Goal: Transaction & Acquisition: Purchase product/service

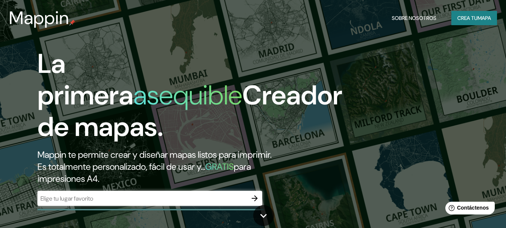
click at [481, 25] on div "Mappin Sobre nosotros Crea tu mapa" at bounding box center [253, 18] width 506 height 24
click at [480, 15] on font "mapa" at bounding box center [484, 18] width 13 height 7
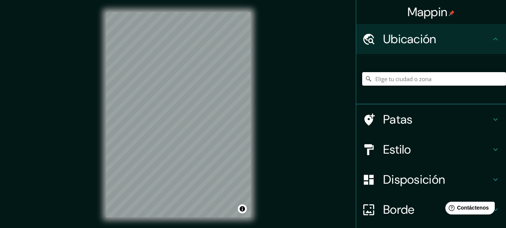
click at [380, 81] on input "Elige tu ciudad o zona" at bounding box center [434, 78] width 144 height 13
paste input "[PERSON_NAME][DATE] 10122"
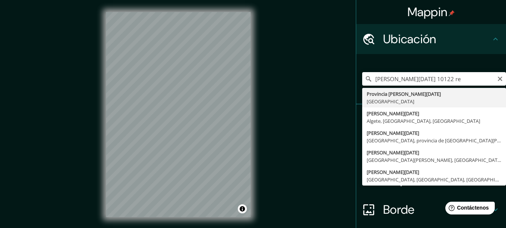
type input "Provincia [PERSON_NAME][DATE], [GEOGRAPHIC_DATA]"
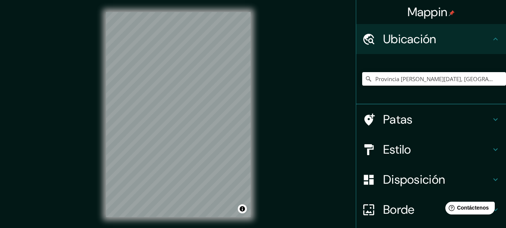
click at [428, 121] on h4 "Patas" at bounding box center [437, 119] width 108 height 15
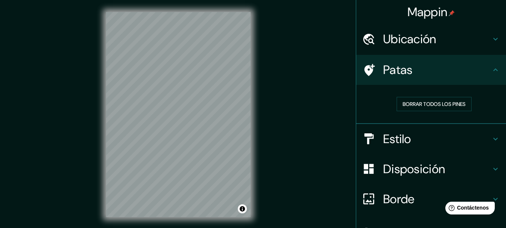
click at [426, 135] on h4 "Estilo" at bounding box center [437, 138] width 108 height 15
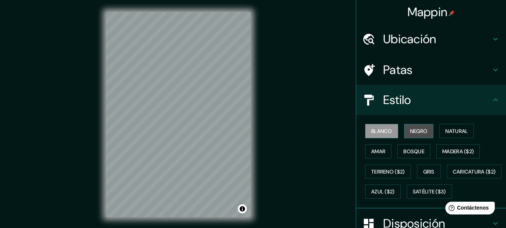
click at [411, 135] on font "Negro" at bounding box center [419, 131] width 18 height 10
click at [215, 117] on div at bounding box center [214, 119] width 6 height 6
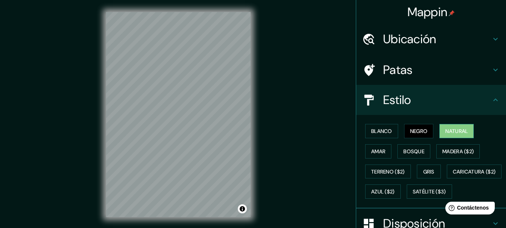
click at [446, 130] on font "Natural" at bounding box center [457, 130] width 22 height 7
click at [374, 153] on font "Amar" at bounding box center [378, 151] width 14 height 7
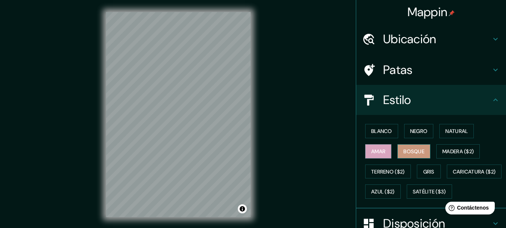
click at [404, 150] on font "Bosque" at bounding box center [414, 151] width 21 height 7
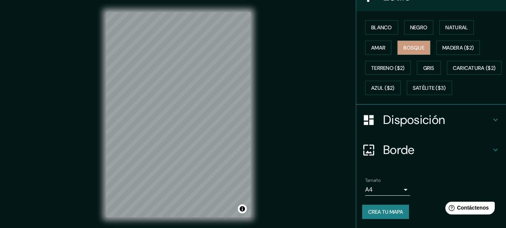
click at [381, 212] on font "Crea tu mapa" at bounding box center [385, 211] width 35 height 7
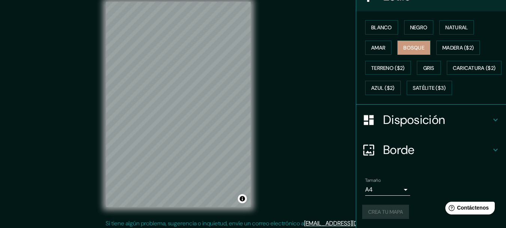
scroll to position [13, 0]
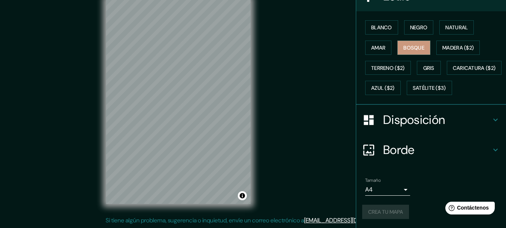
click at [392, 213] on div "Crea tu mapa" at bounding box center [431, 211] width 138 height 14
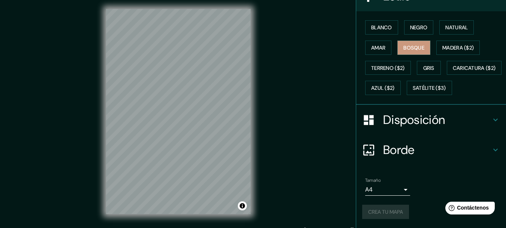
scroll to position [0, 0]
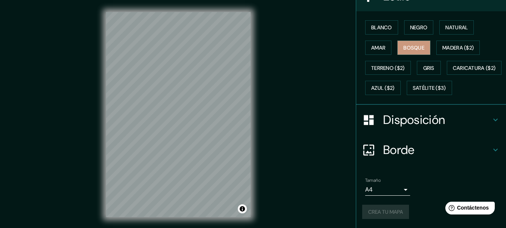
click at [283, 176] on div "Mappin Ubicación [GEOGRAPHIC_DATA][PERSON_NAME][DATE], [GEOGRAPHIC_DATA] Patas …" at bounding box center [253, 120] width 506 height 241
